Goal: Transaction & Acquisition: Purchase product/service

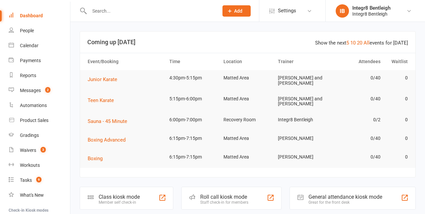
scroll to position [19, 0]
click at [52, 124] on link "Product Sales" at bounding box center [39, 121] width 61 height 15
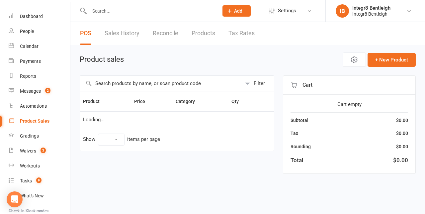
select select "10"
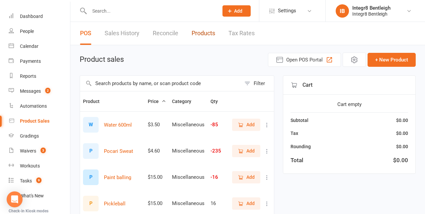
click at [205, 36] on link "Products" at bounding box center [204, 33] width 24 height 23
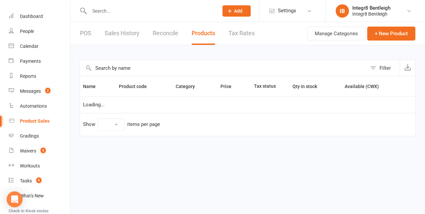
select select "100"
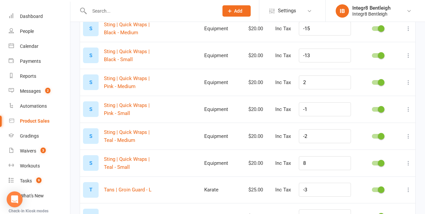
scroll to position [1722, 0]
